Goal: Use online tool/utility: Utilize a website feature to perform a specific function

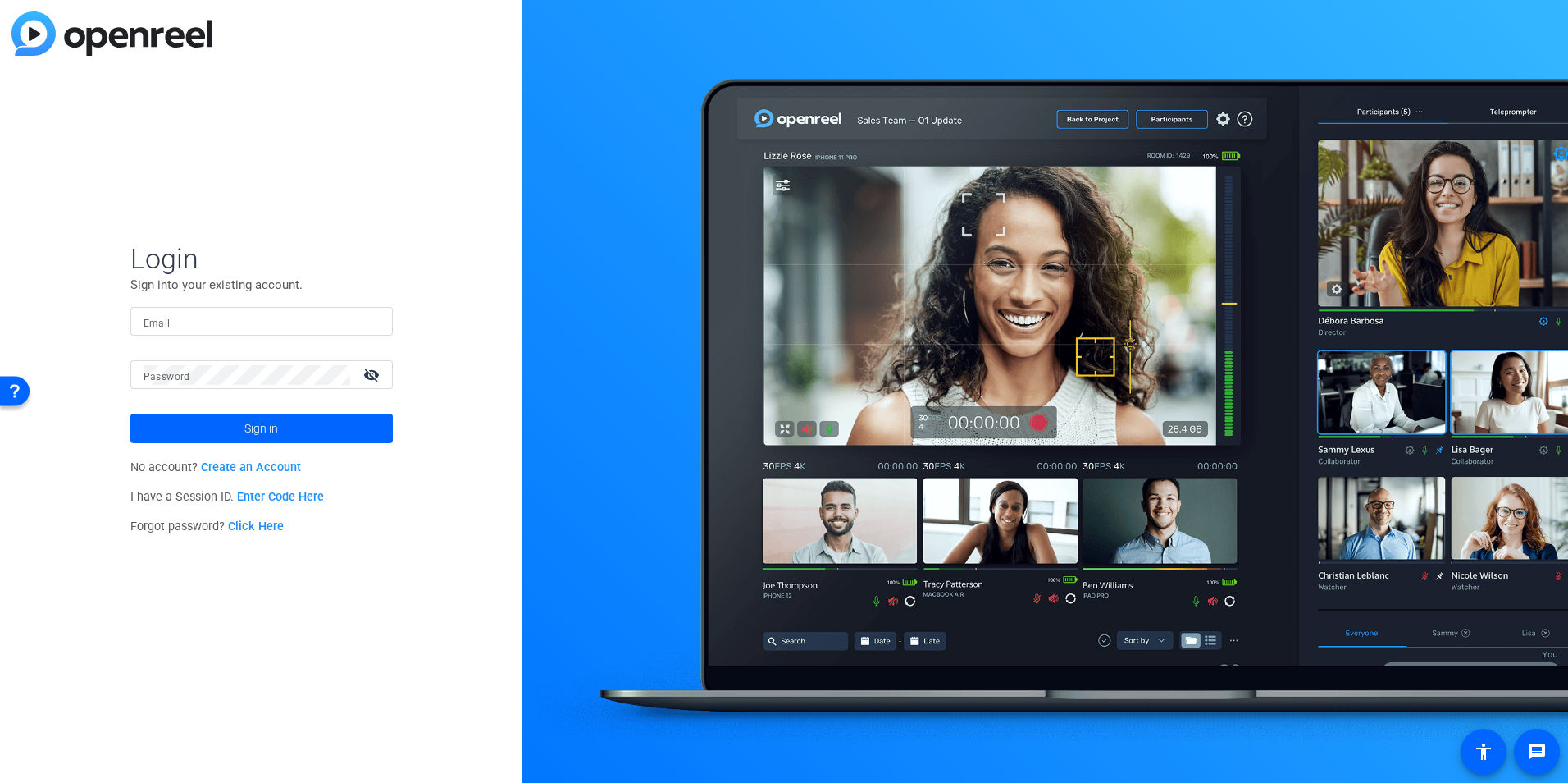
click at [156, 320] on mat-label "Email" at bounding box center [157, 323] width 27 height 11
click at [156, 320] on input "Email" at bounding box center [262, 321] width 236 height 20
type input "[PERSON_NAME][EMAIL_ADDRESS][PERSON_NAME][DOMAIN_NAME]"
click at [180, 378] on mat-label "Password" at bounding box center [167, 376] width 47 height 11
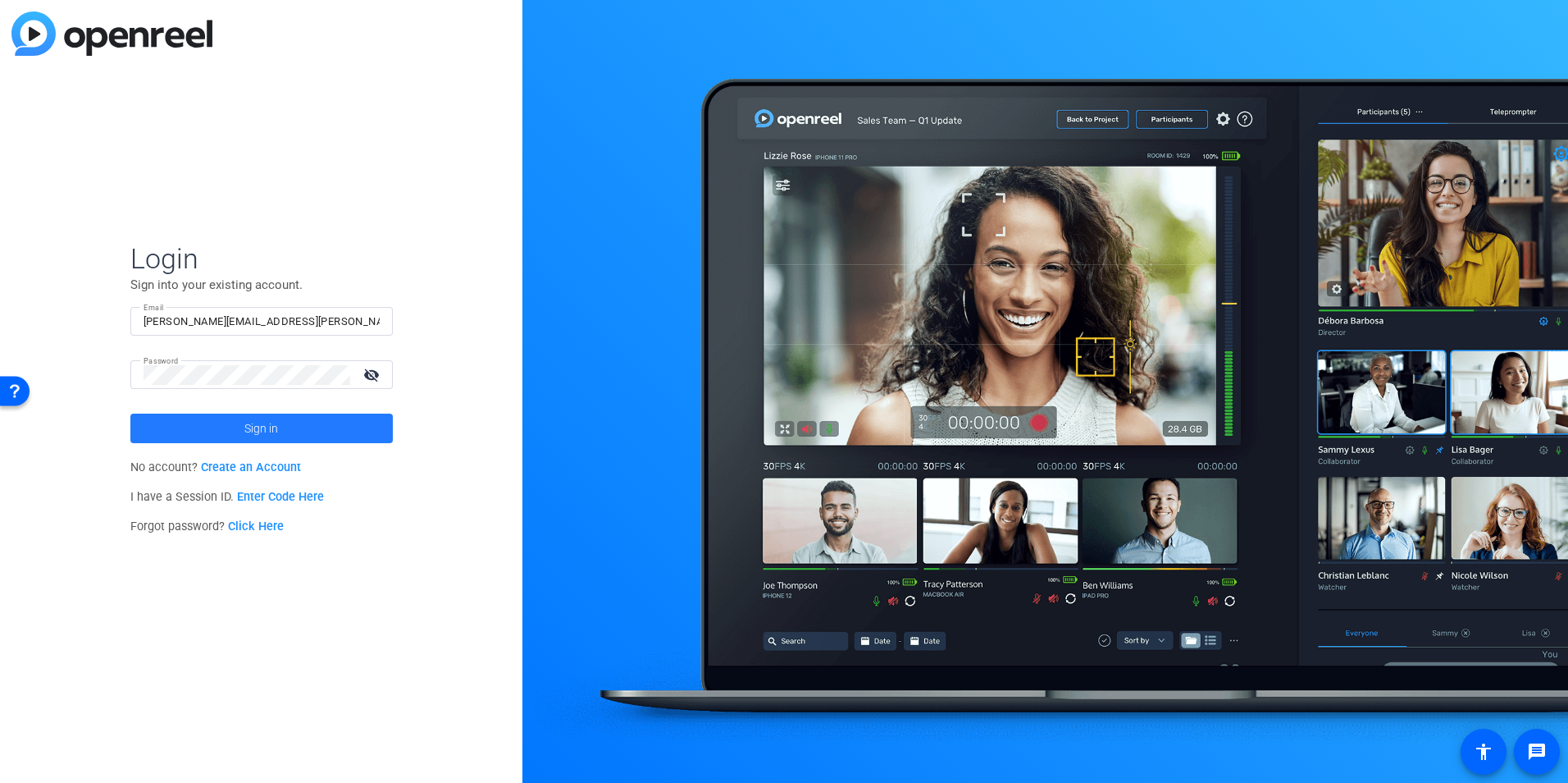
click at [281, 424] on span at bounding box center [261, 428] width 263 height 39
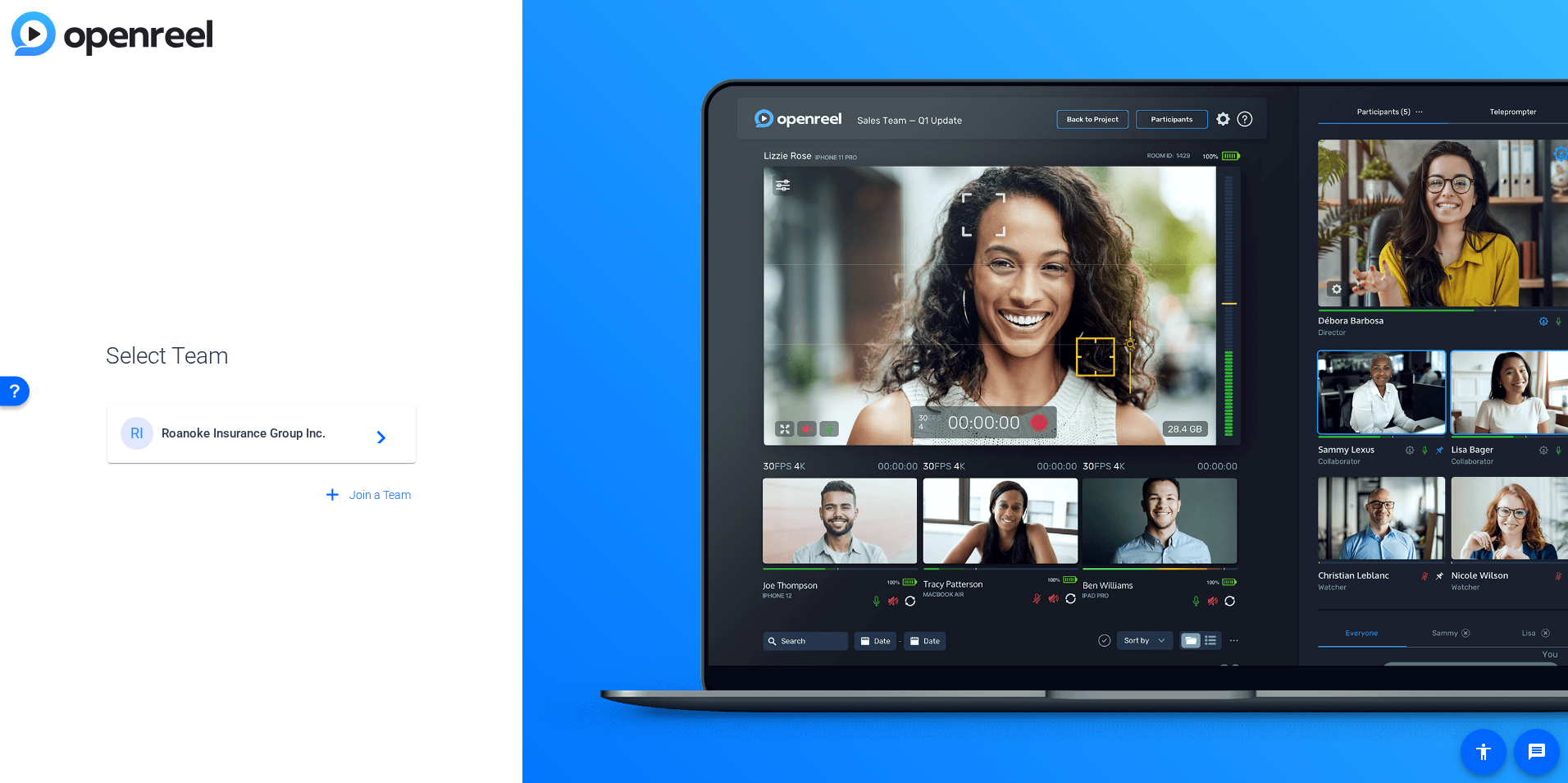
click at [301, 431] on span "Roanoke Insurance Group Inc." at bounding box center [264, 433] width 205 height 15
click at [243, 437] on div "RI Roanoke Insurance Group Inc. navigate_next" at bounding box center [262, 425] width 311 height 79
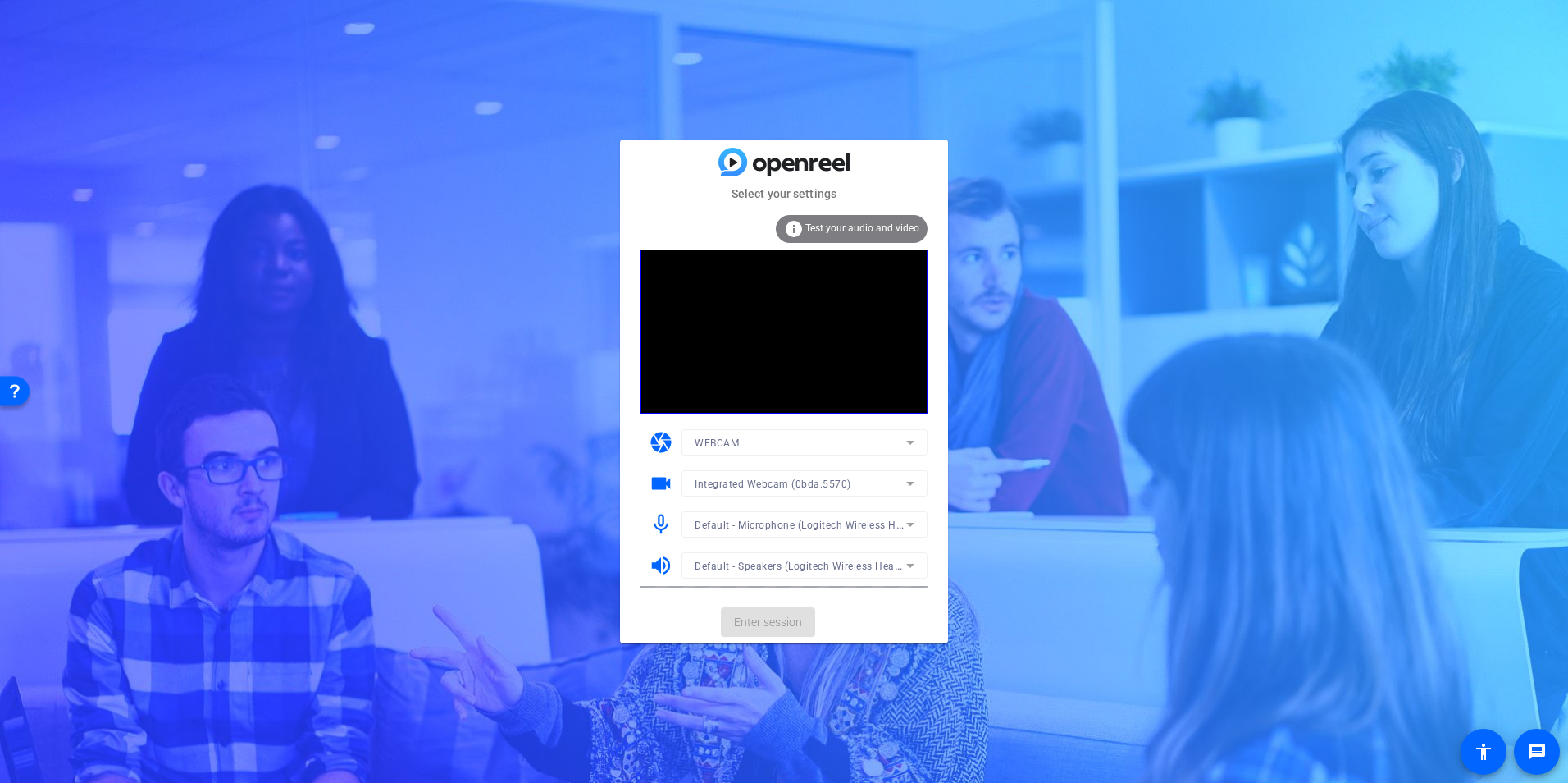
click at [909, 446] on mat-form-field "WEBCAM" at bounding box center [805, 442] width 246 height 27
click at [905, 442] on mat-form-field "WEBCAM" at bounding box center [805, 442] width 246 height 27
click at [916, 488] on mat-form-field "Integrated Webcam (0bda:5570)" at bounding box center [805, 483] width 246 height 27
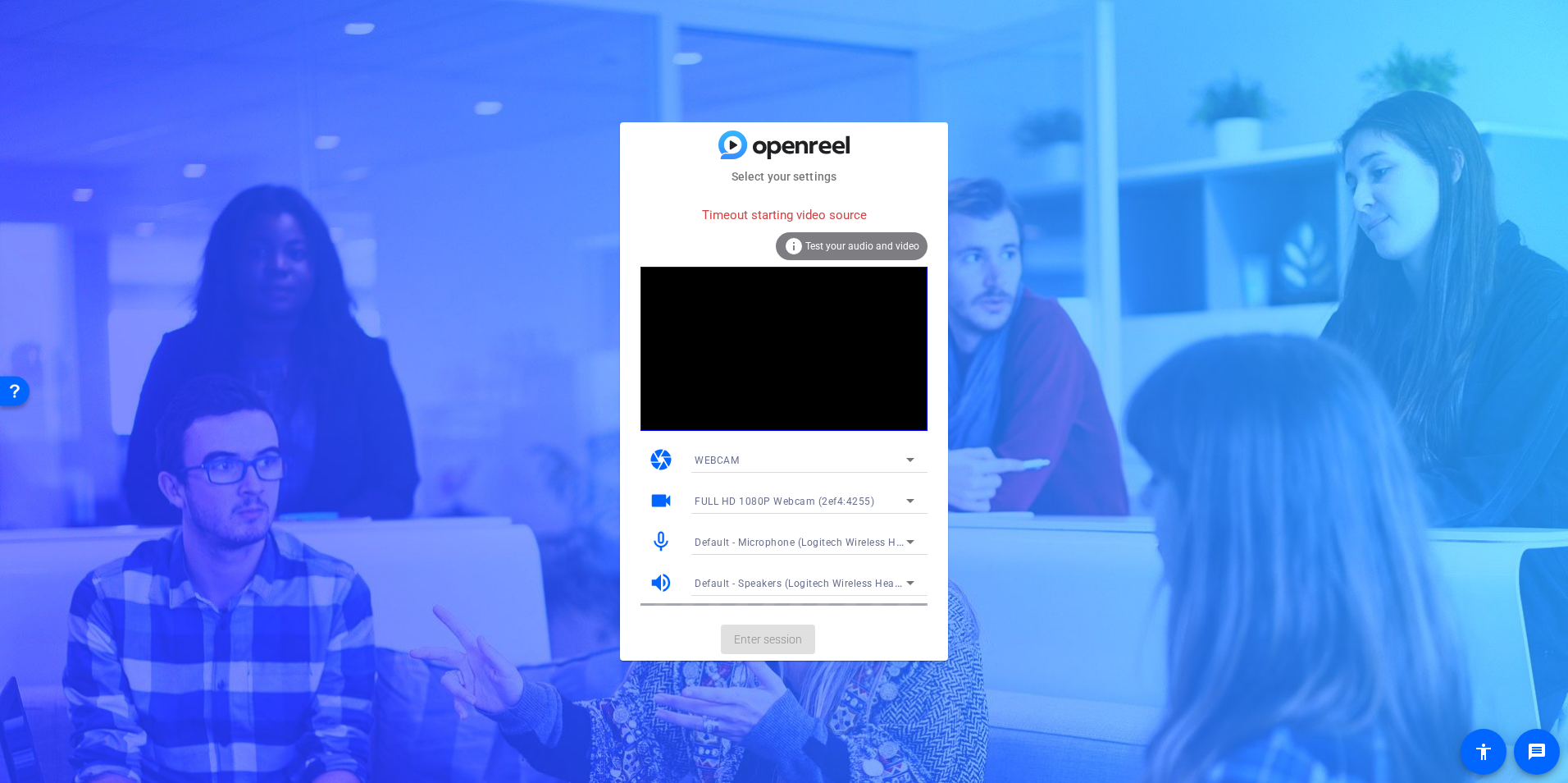
click at [845, 248] on span "Test your audio and video" at bounding box center [861, 246] width 114 height 11
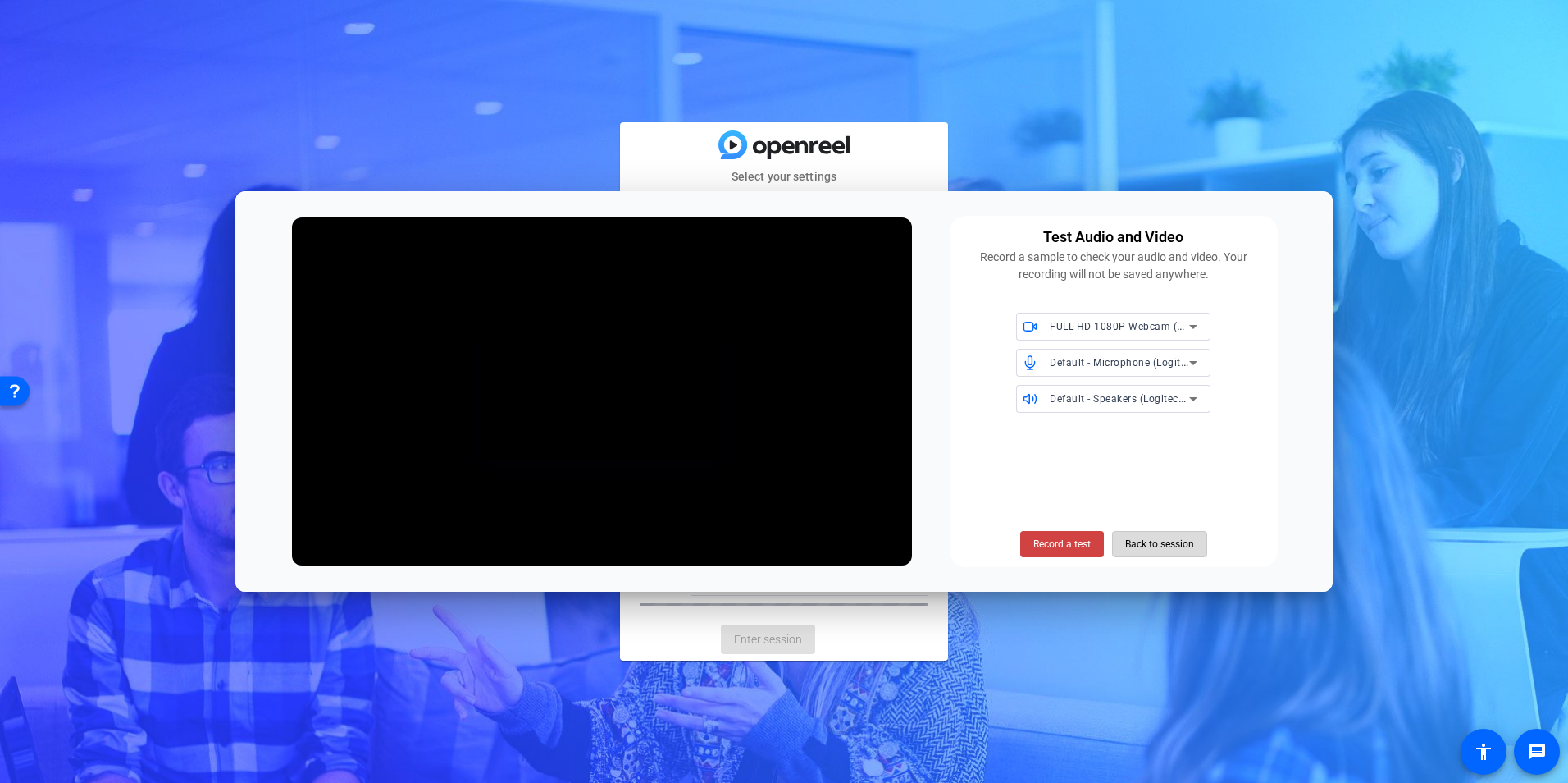
click at [1182, 534] on span "Back to session" at bounding box center [1159, 543] width 69 height 31
